Goal: Information Seeking & Learning: Learn about a topic

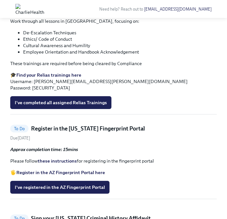
scroll to position [767, 0]
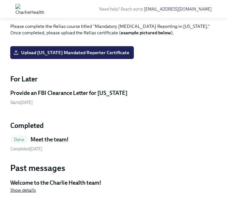
click at [24, 188] on span "Show details" at bounding box center [23, 190] width 26 height 6
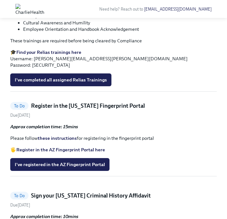
scroll to position [286, 0]
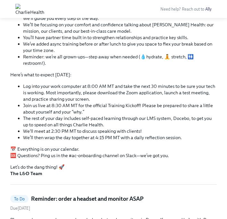
scroll to position [133, 0]
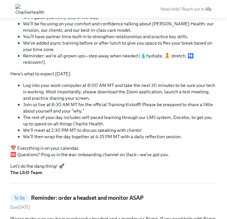
click at [131, 101] on li "Join us live at 8:30 AM MT for the official Training Kickoff! Please be prepare…" at bounding box center [120, 107] width 194 height 13
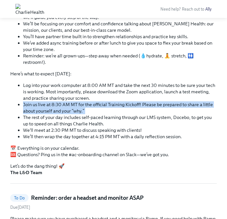
click at [131, 101] on li "Join us live at 8:30 AM MT for the official Training Kickoff! Please be prepare…" at bounding box center [120, 107] width 194 height 13
click at [135, 101] on li "Join us live at 8:30 AM MT for the official Training Kickoff! Please be prepare…" at bounding box center [120, 107] width 194 height 13
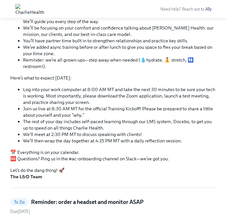
scroll to position [128, 0]
